Goal: Task Accomplishment & Management: Manage account settings

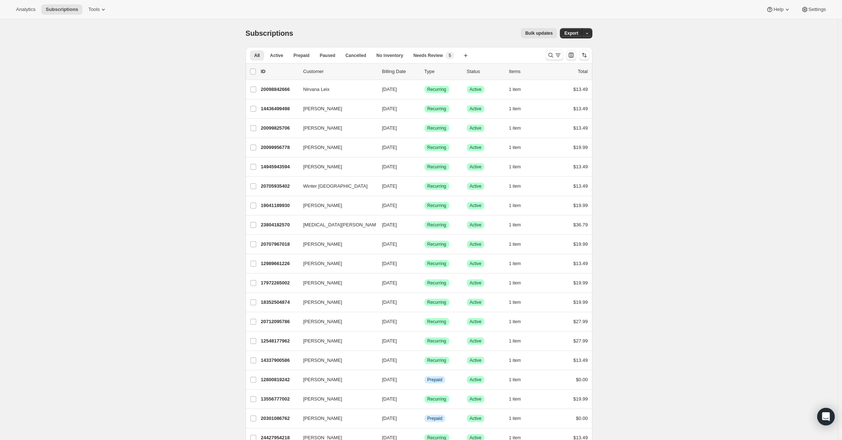
click at [283, 57] on span "Active" at bounding box center [276, 56] width 13 height 6
click at [255, 72] on input "0 selected" at bounding box center [253, 72] width 6 height 6
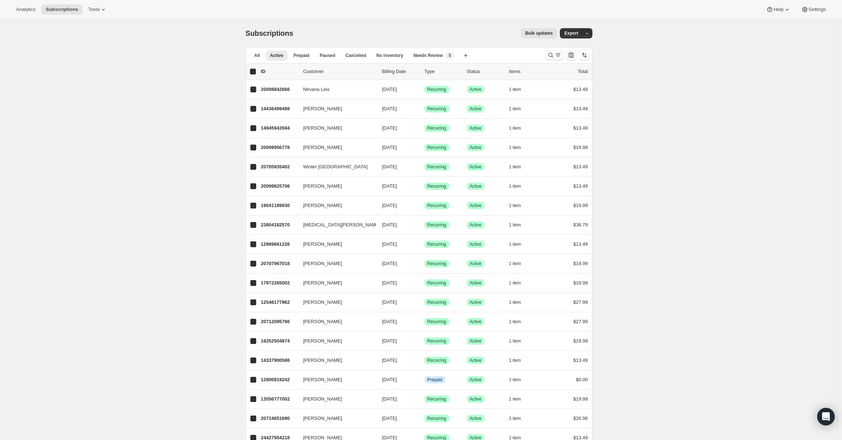
checkbox input "true"
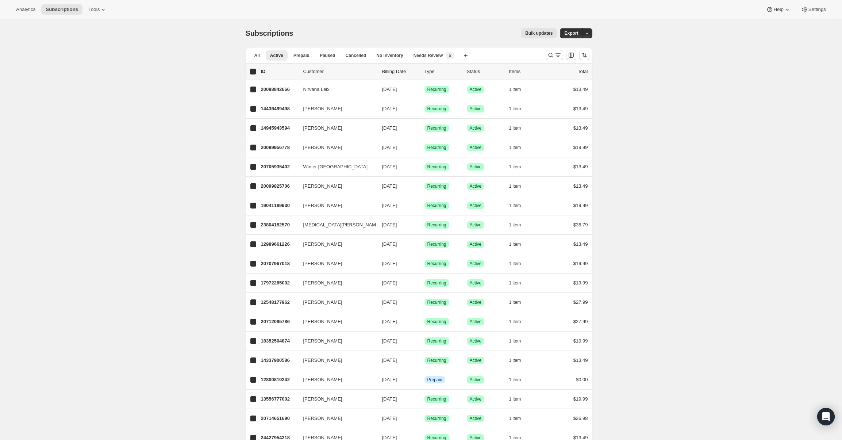
checkbox input "true"
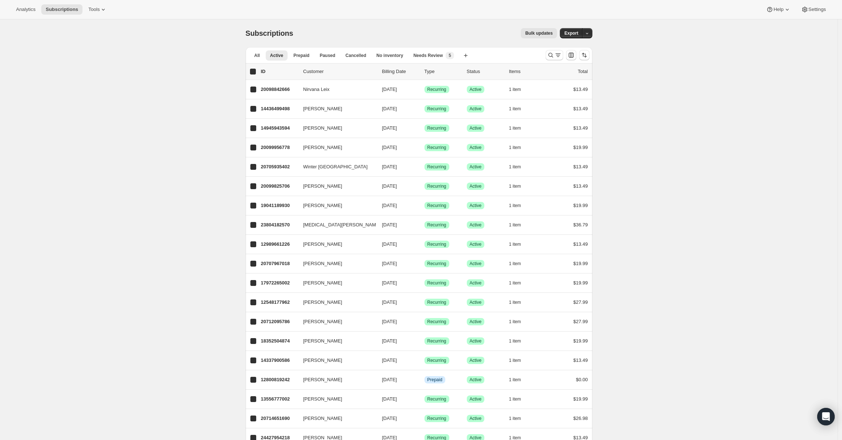
checkbox input "true"
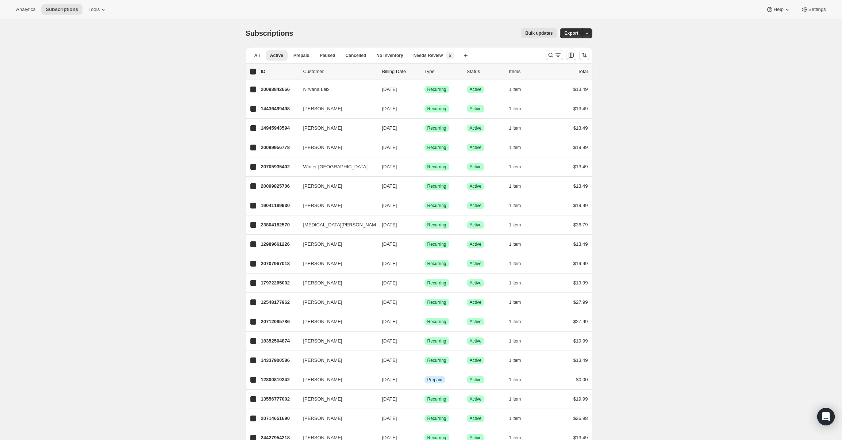
checkbox input "true"
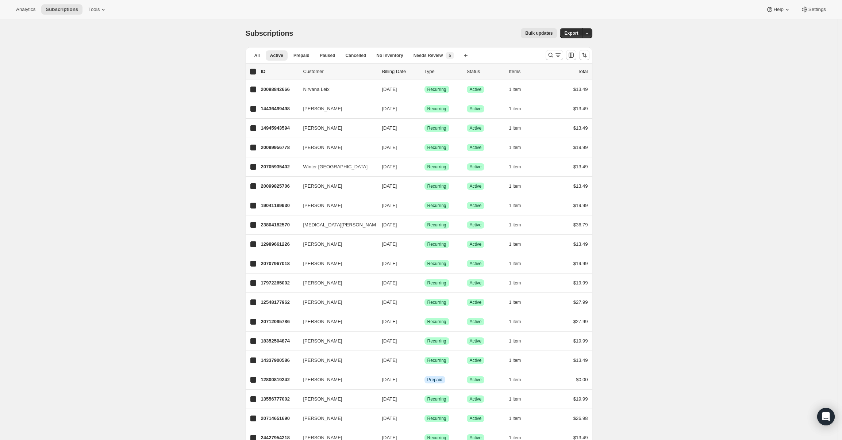
checkbox input "true"
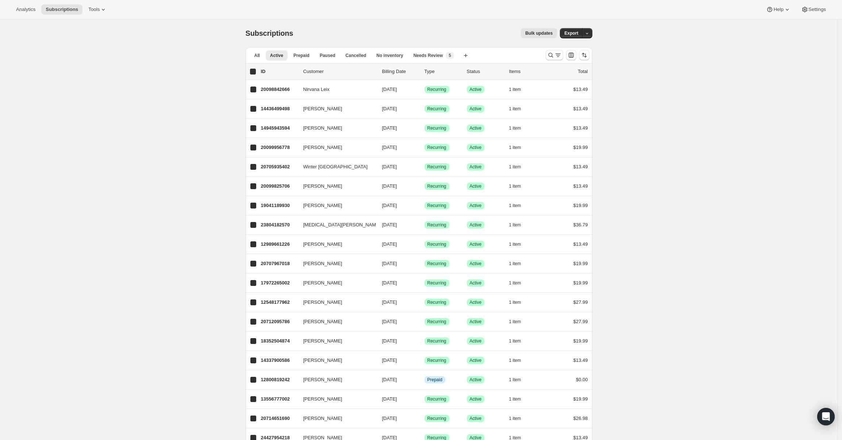
checkbox input "true"
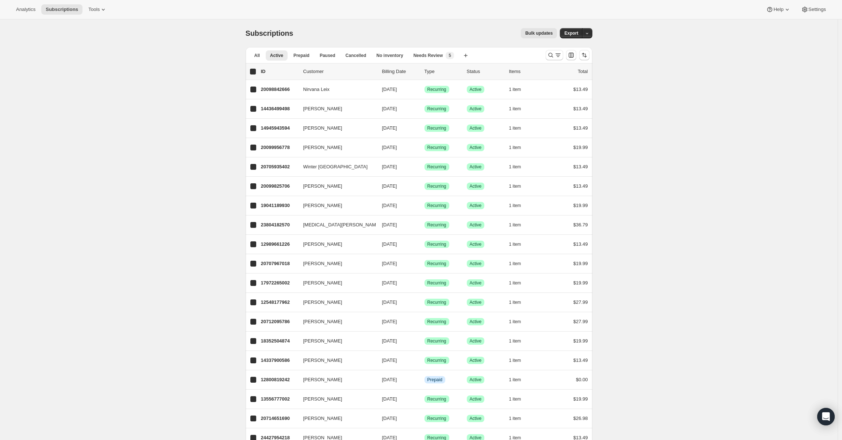
checkbox input "true"
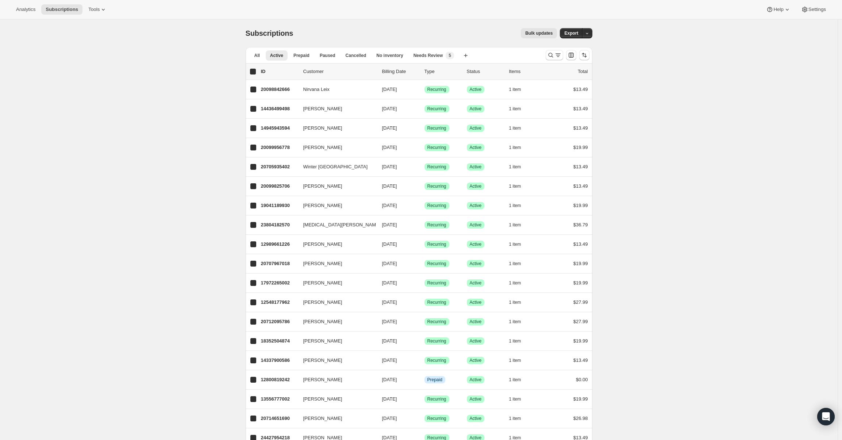
checkbox input "true"
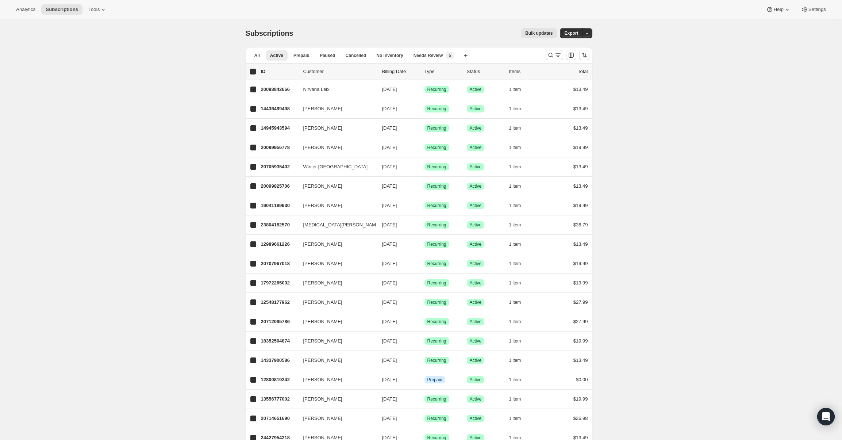
checkbox input "true"
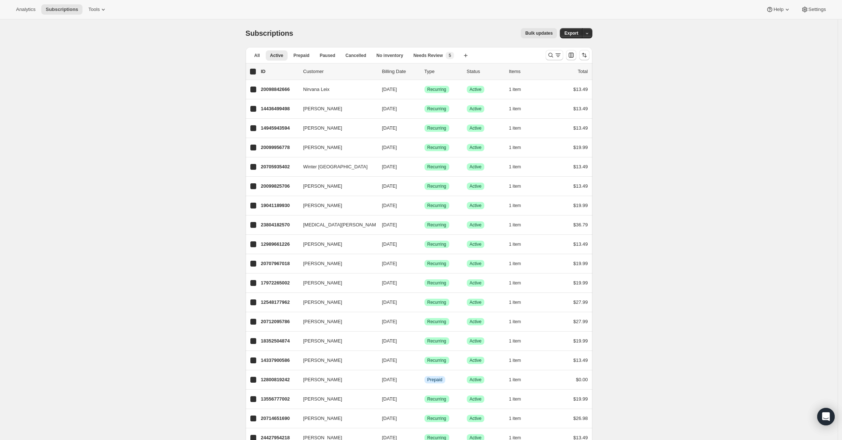
checkbox input "true"
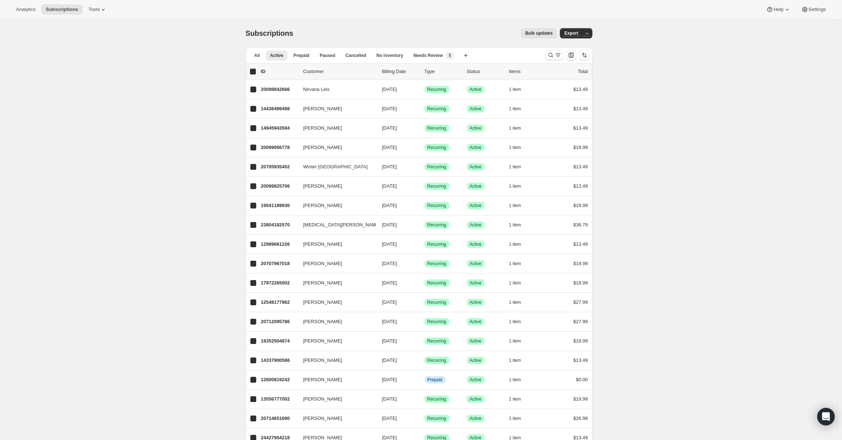
checkbox input "true"
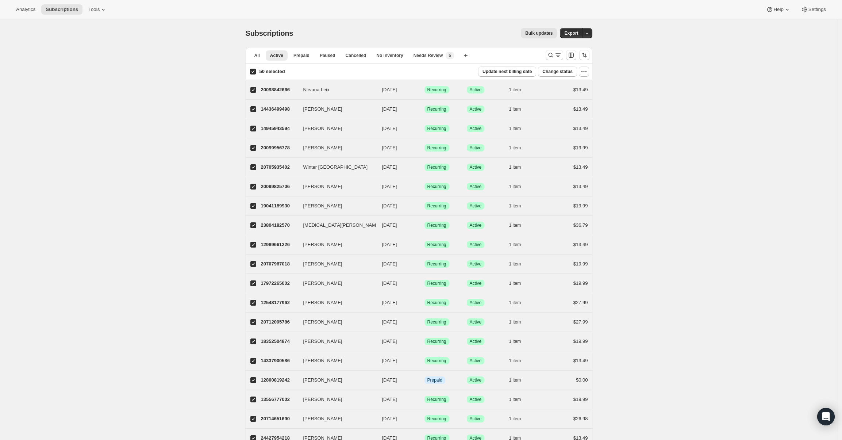
click at [255, 72] on input "50 selected" at bounding box center [253, 72] width 6 height 6
checkbox input "false"
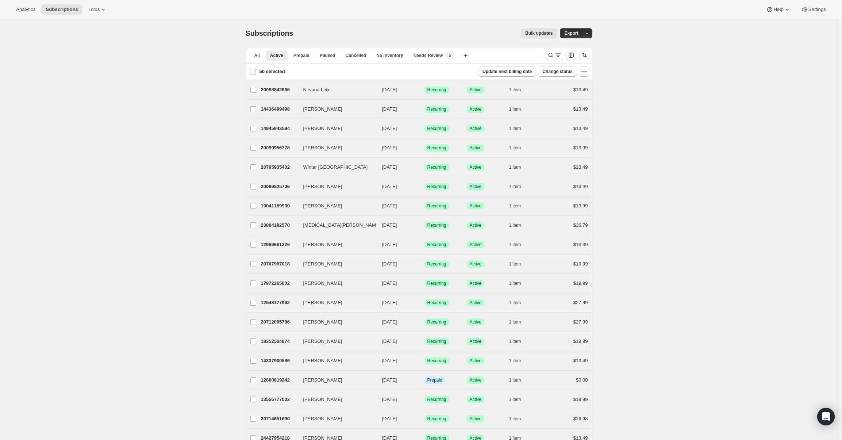
checkbox input "false"
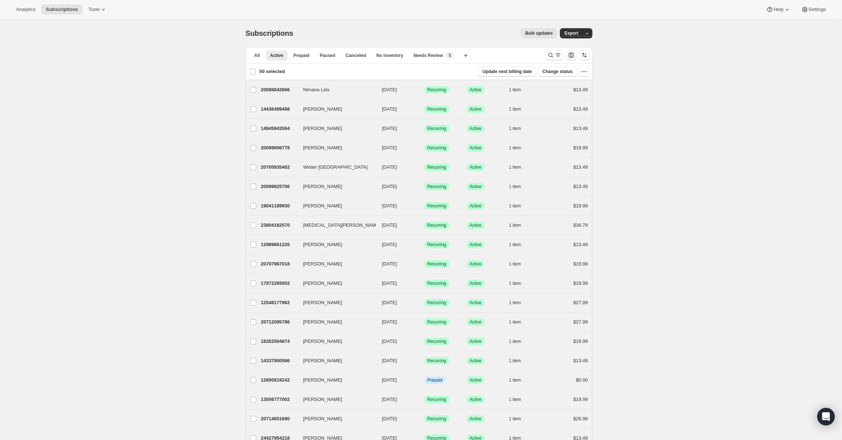
checkbox input "false"
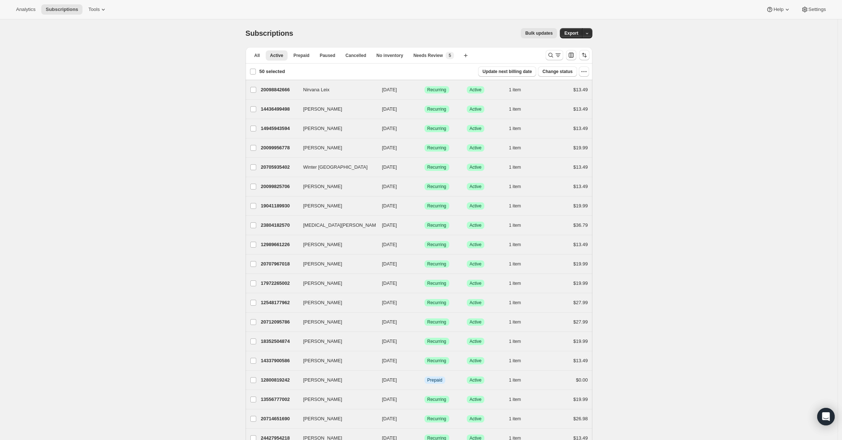
checkbox input "false"
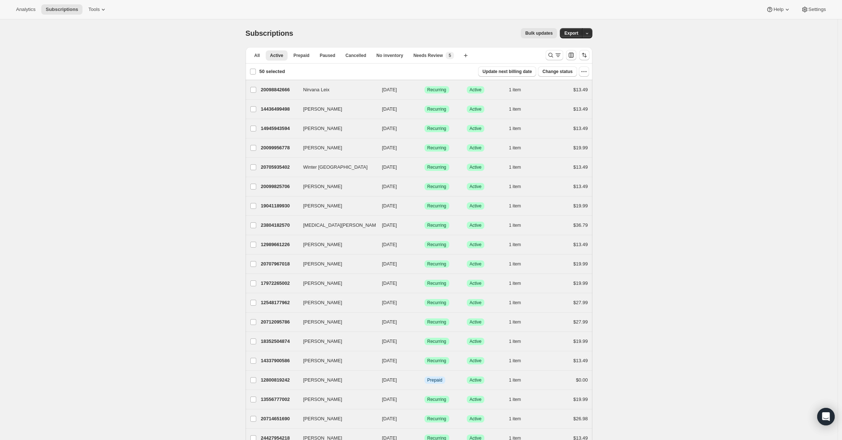
checkbox input "false"
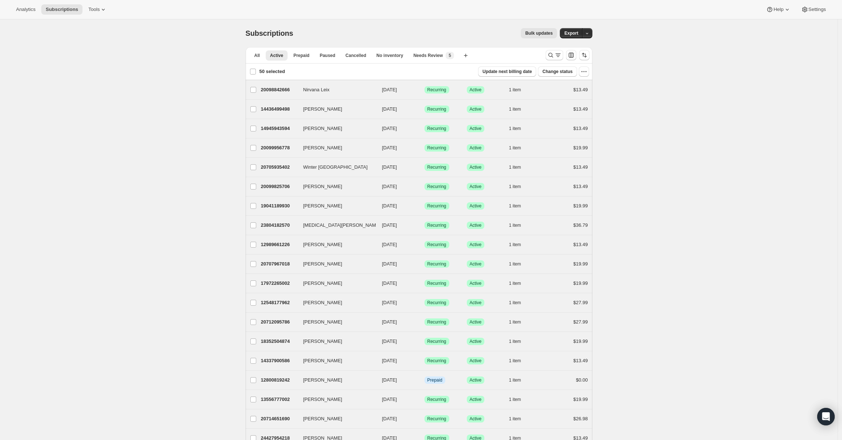
checkbox input "false"
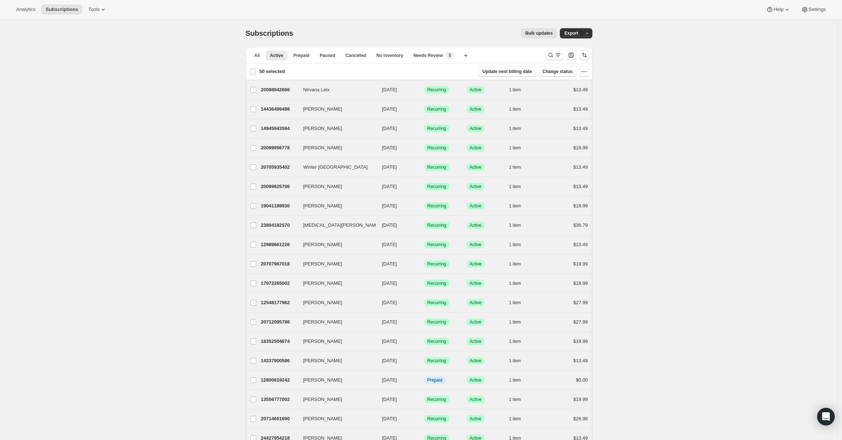
checkbox input "false"
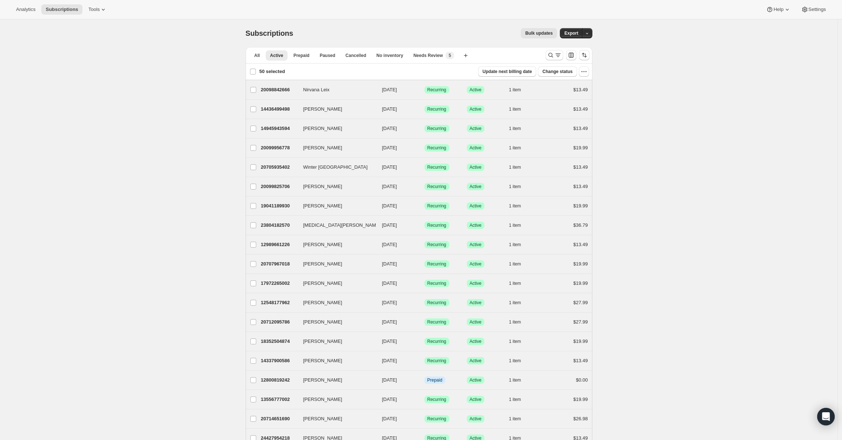
checkbox input "false"
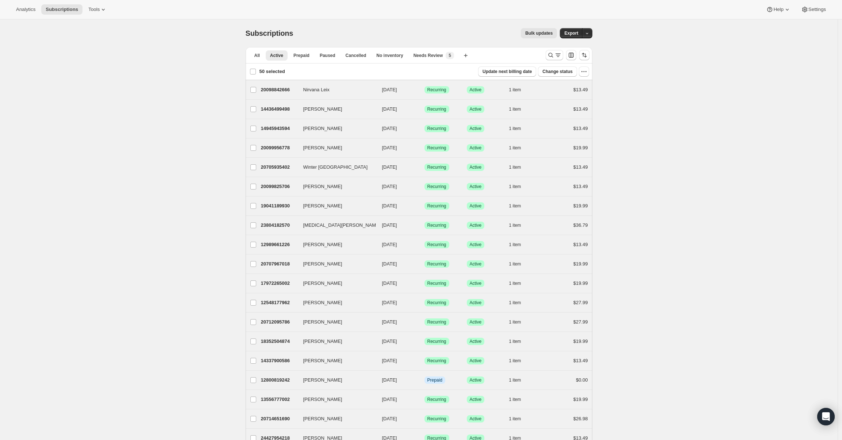
checkbox input "false"
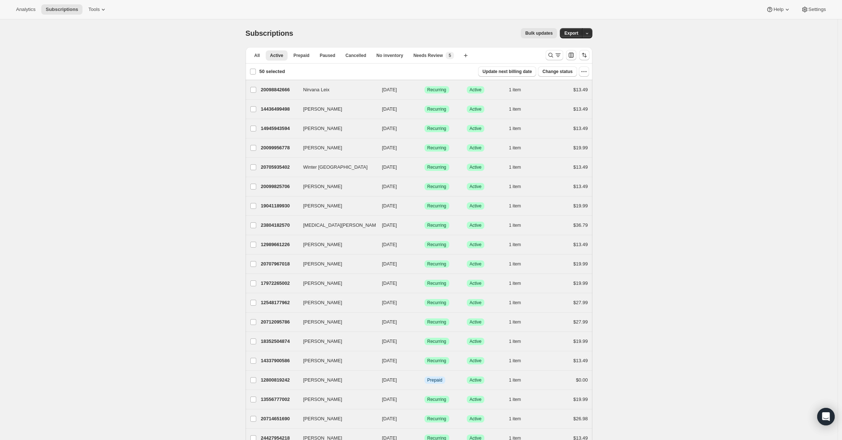
checkbox input "false"
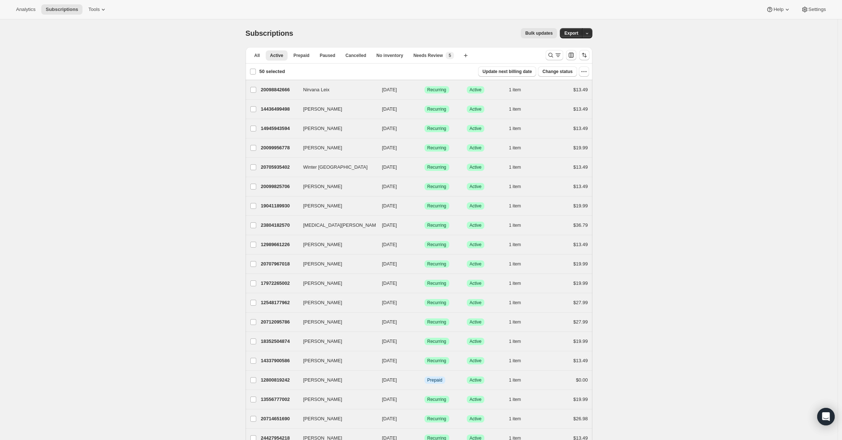
checkbox input "false"
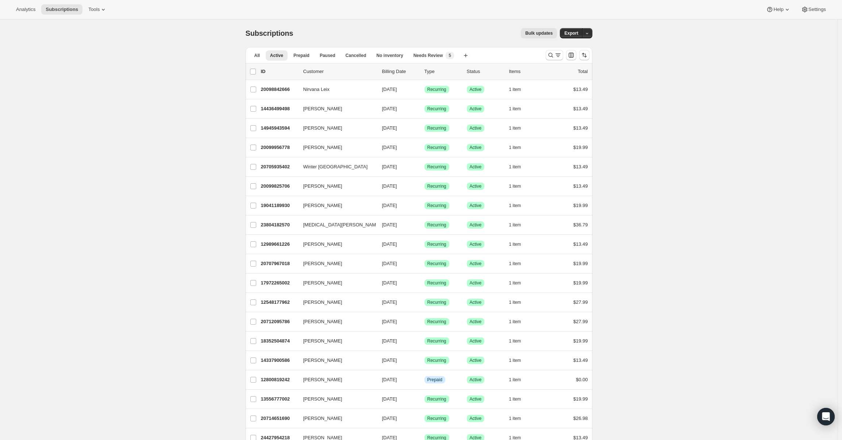
drag, startPoint x: 199, startPoint y: 64, endPoint x: 160, endPoint y: 44, distance: 44.4
click at [94, 7] on span "Tools" at bounding box center [93, 10] width 11 height 6
click at [22, 12] on button "Analytics" at bounding box center [26, 9] width 28 height 10
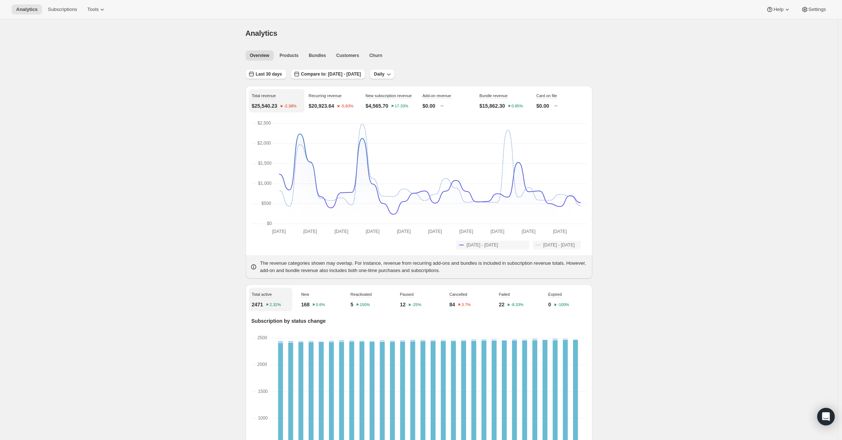
scroll to position [1, 0]
